Goal: Book appointment/travel/reservation

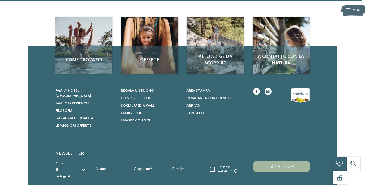
scroll to position [541, 0]
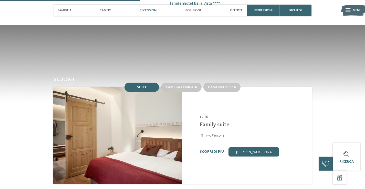
scroll to position [410, 0]
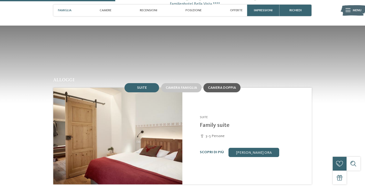
click at [215, 86] on span "Camera doppia" at bounding box center [222, 88] width 28 height 4
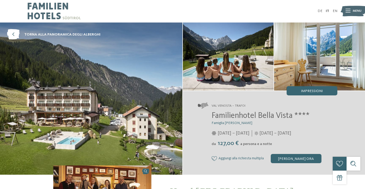
scroll to position [0, 0]
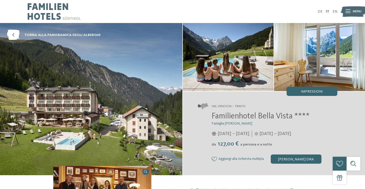
click at [351, 12] on img at bounding box center [352, 11] width 25 height 13
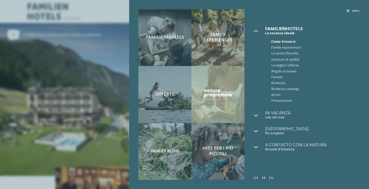
click at [113, 65] on div "Familienhotels Family experiences Offerte" at bounding box center [184, 94] width 369 height 189
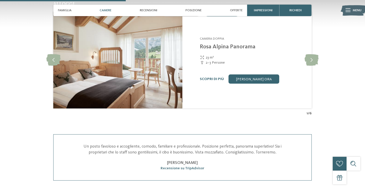
scroll to position [486, 0]
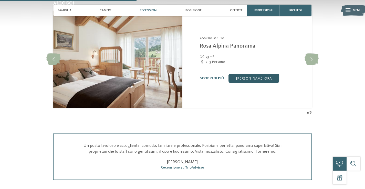
click at [245, 74] on link "[PERSON_NAME] ora" at bounding box center [253, 78] width 51 height 9
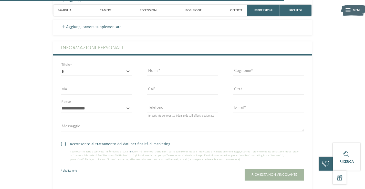
scroll to position [1104, 0]
